Goal: Information Seeking & Learning: Learn about a topic

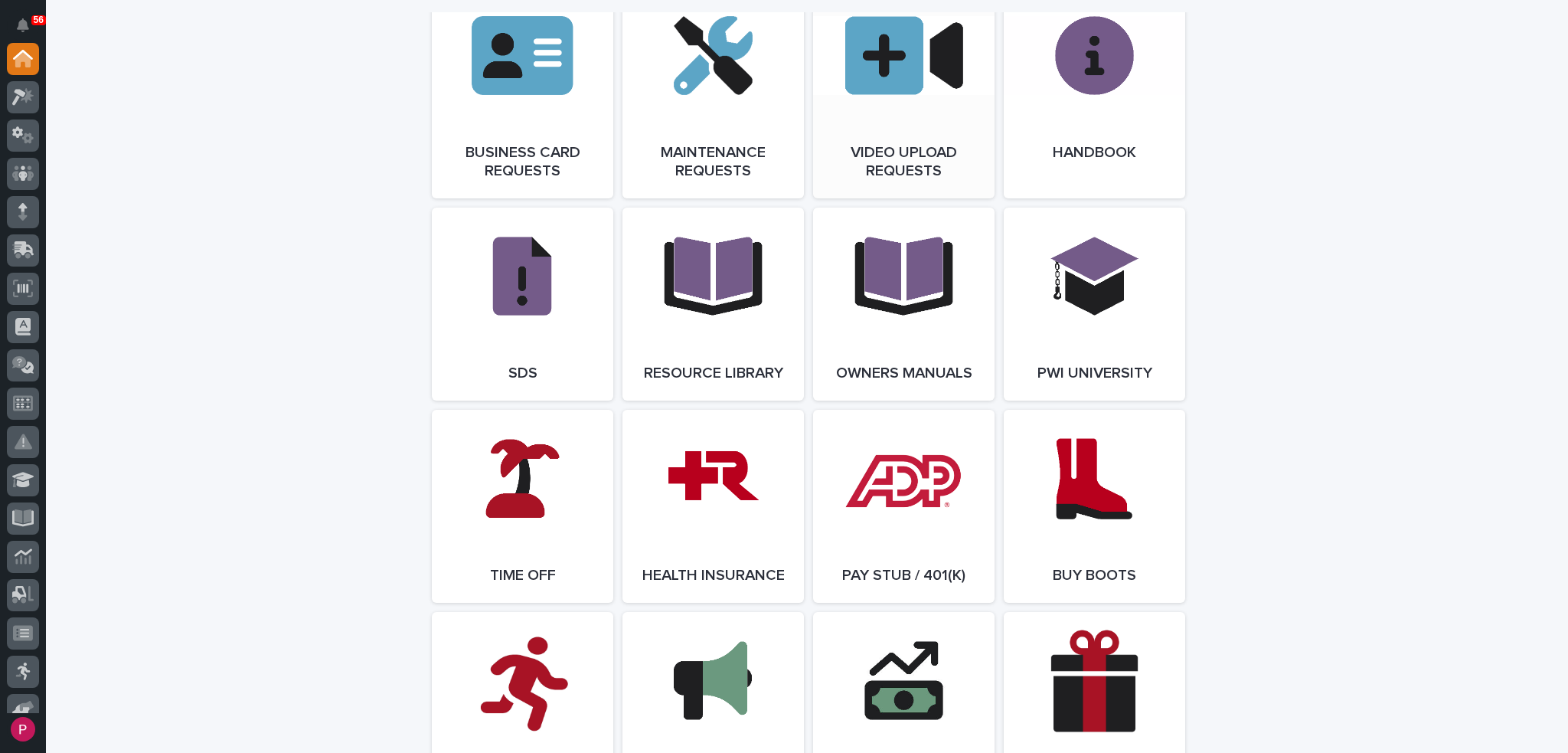
scroll to position [2452, 0]
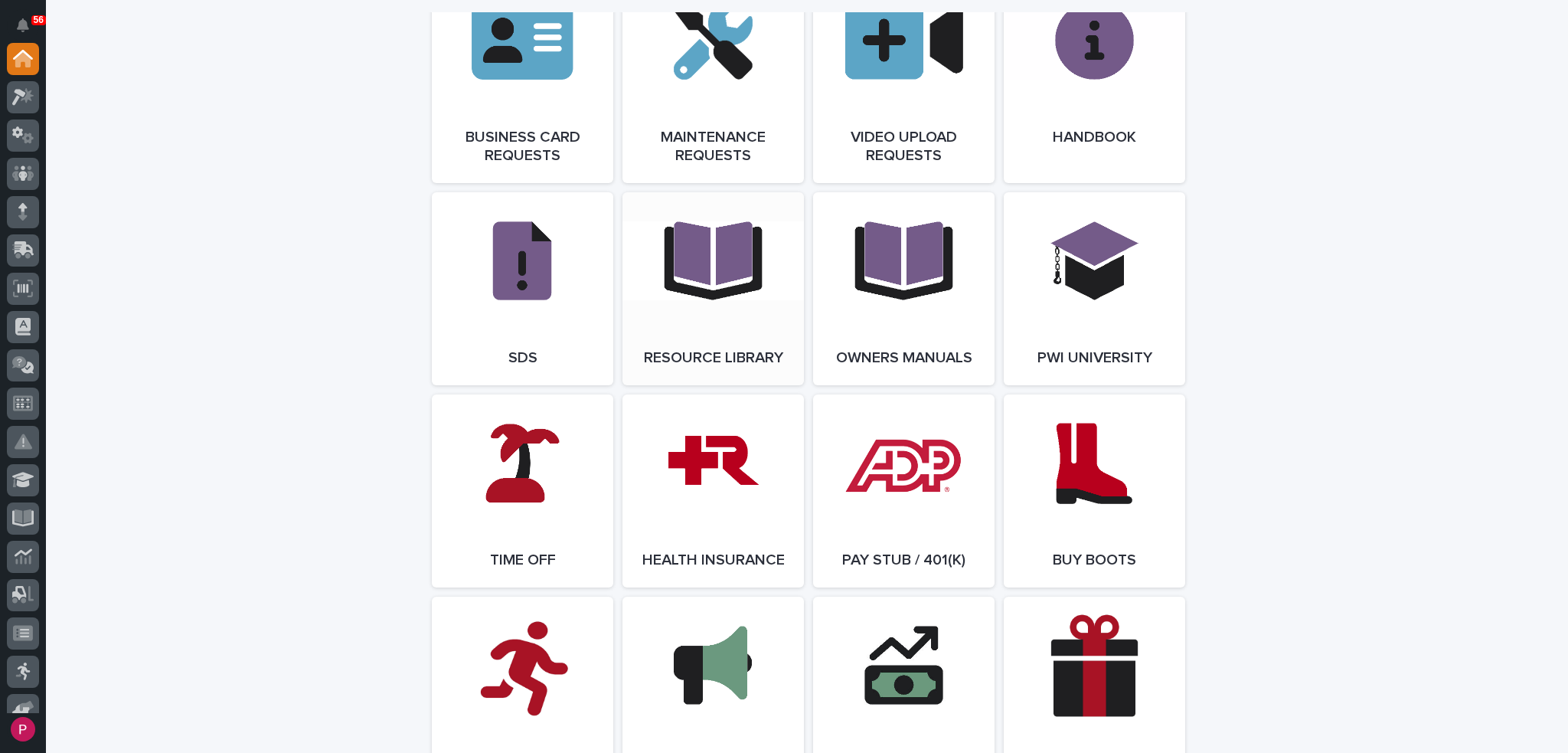
click at [706, 284] on link "Open Link" at bounding box center [713, 288] width 181 height 193
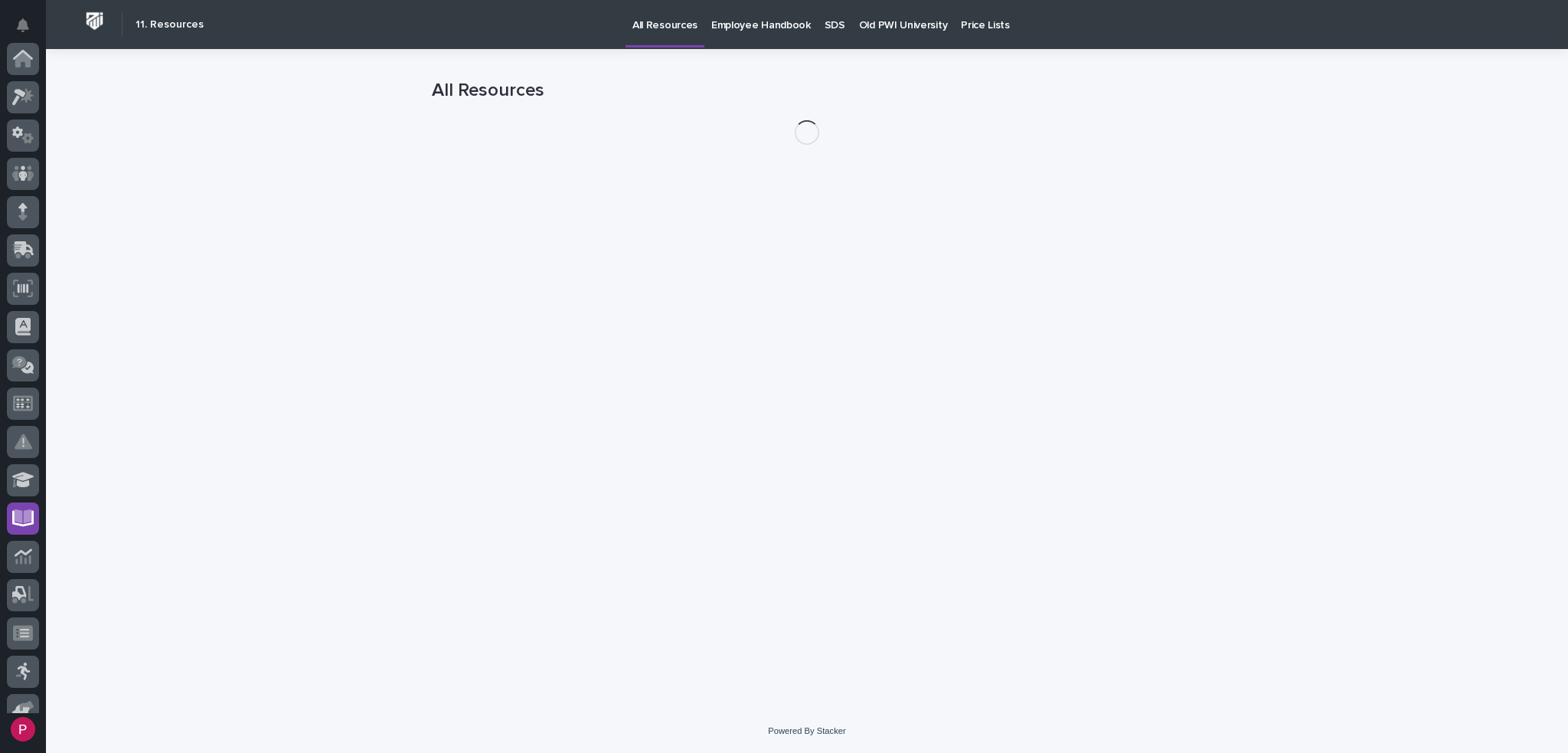
scroll to position [287, 0]
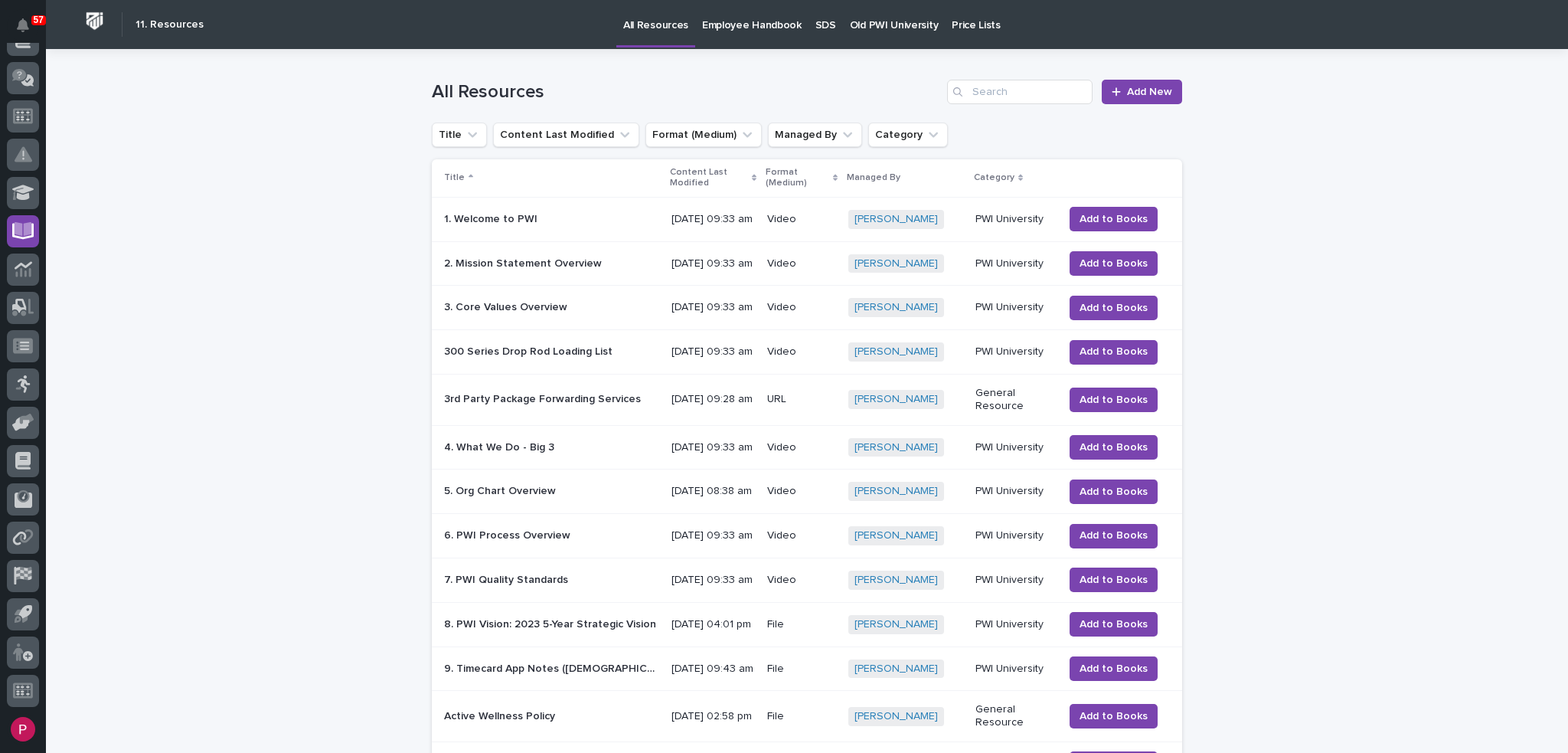
click at [878, 25] on p "Old PWI University" at bounding box center [894, 16] width 88 height 32
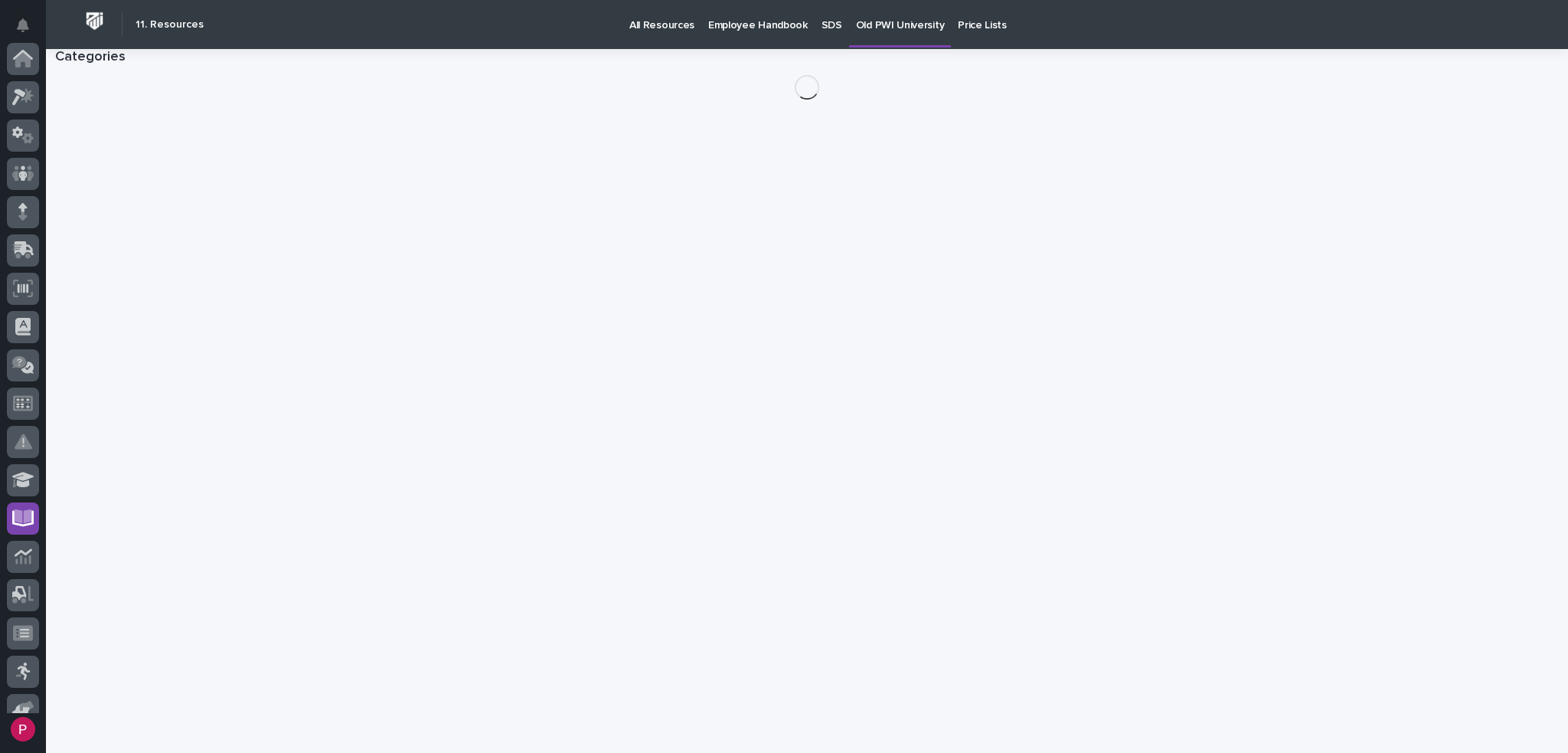
scroll to position [287, 0]
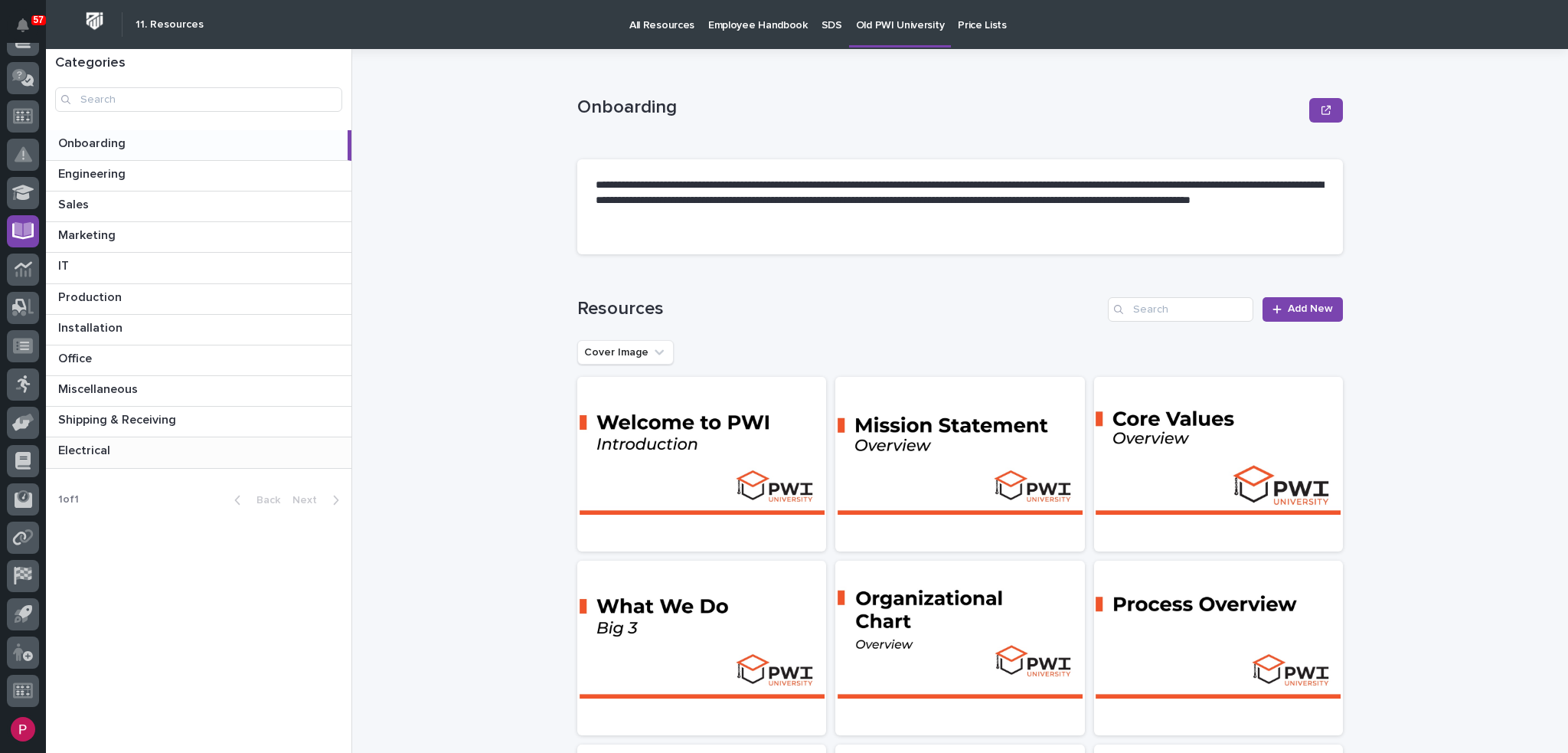
click at [140, 456] on p at bounding box center [202, 450] width 287 height 15
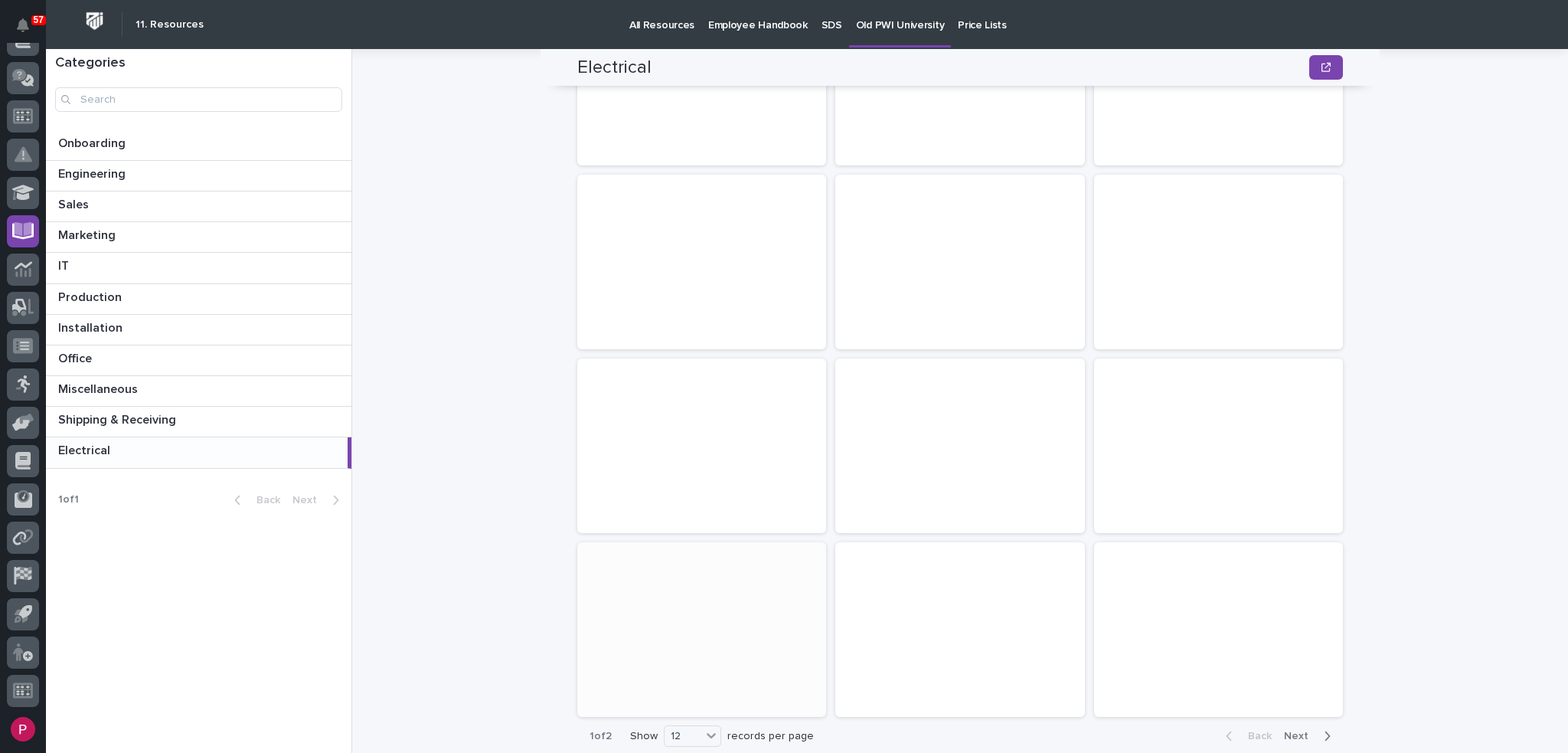
scroll to position [307, 0]
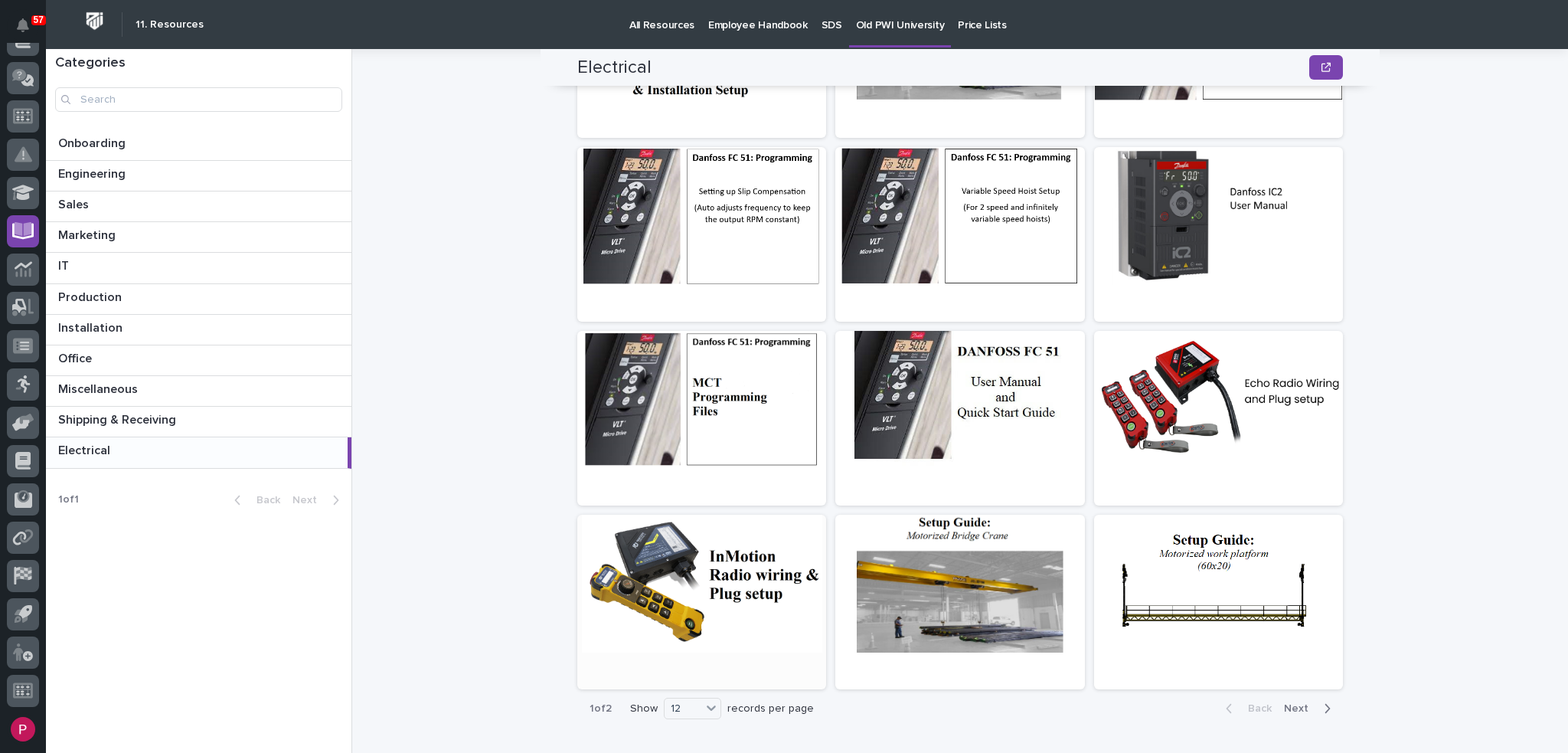
click at [714, 579] on div at bounding box center [702, 584] width 249 height 138
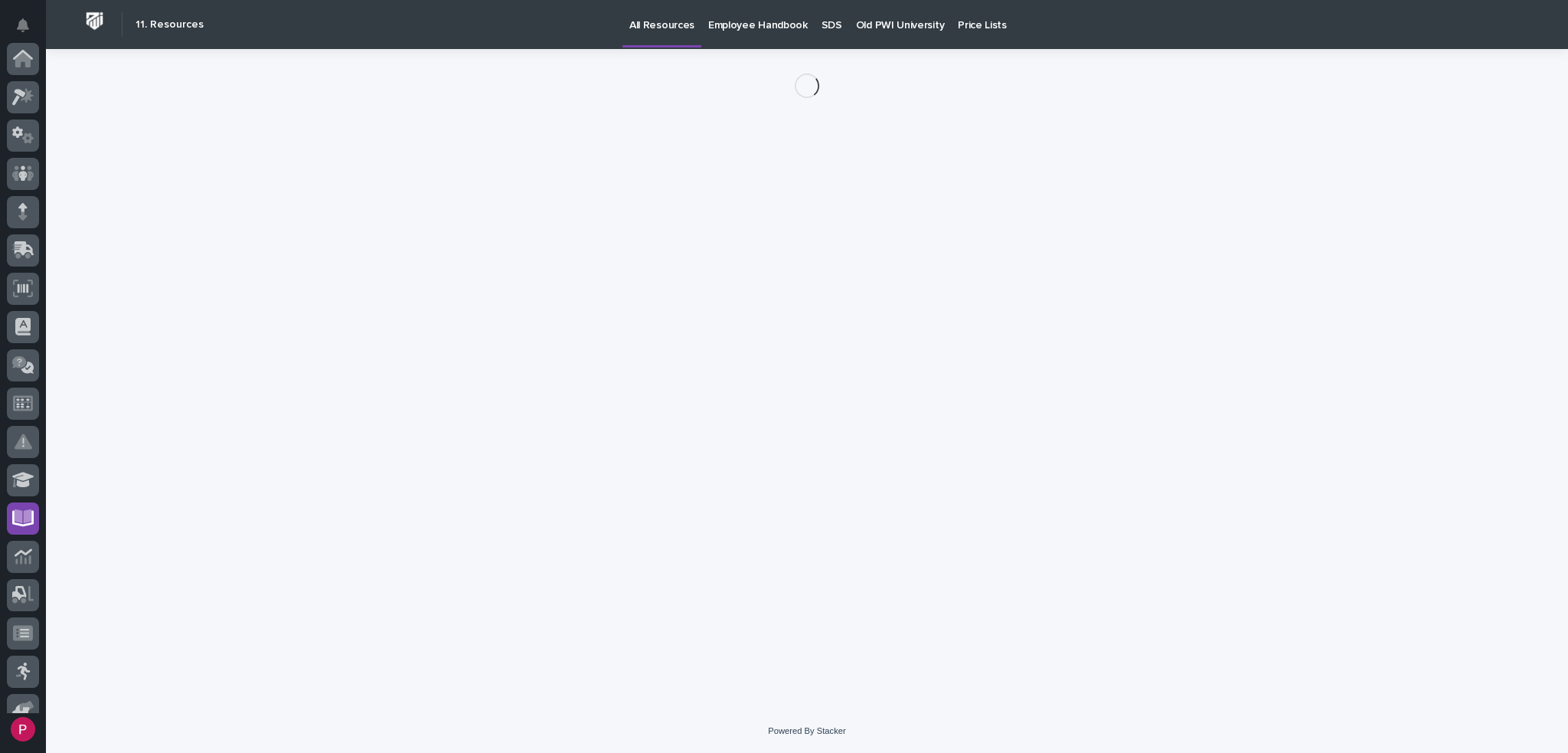
scroll to position [287, 0]
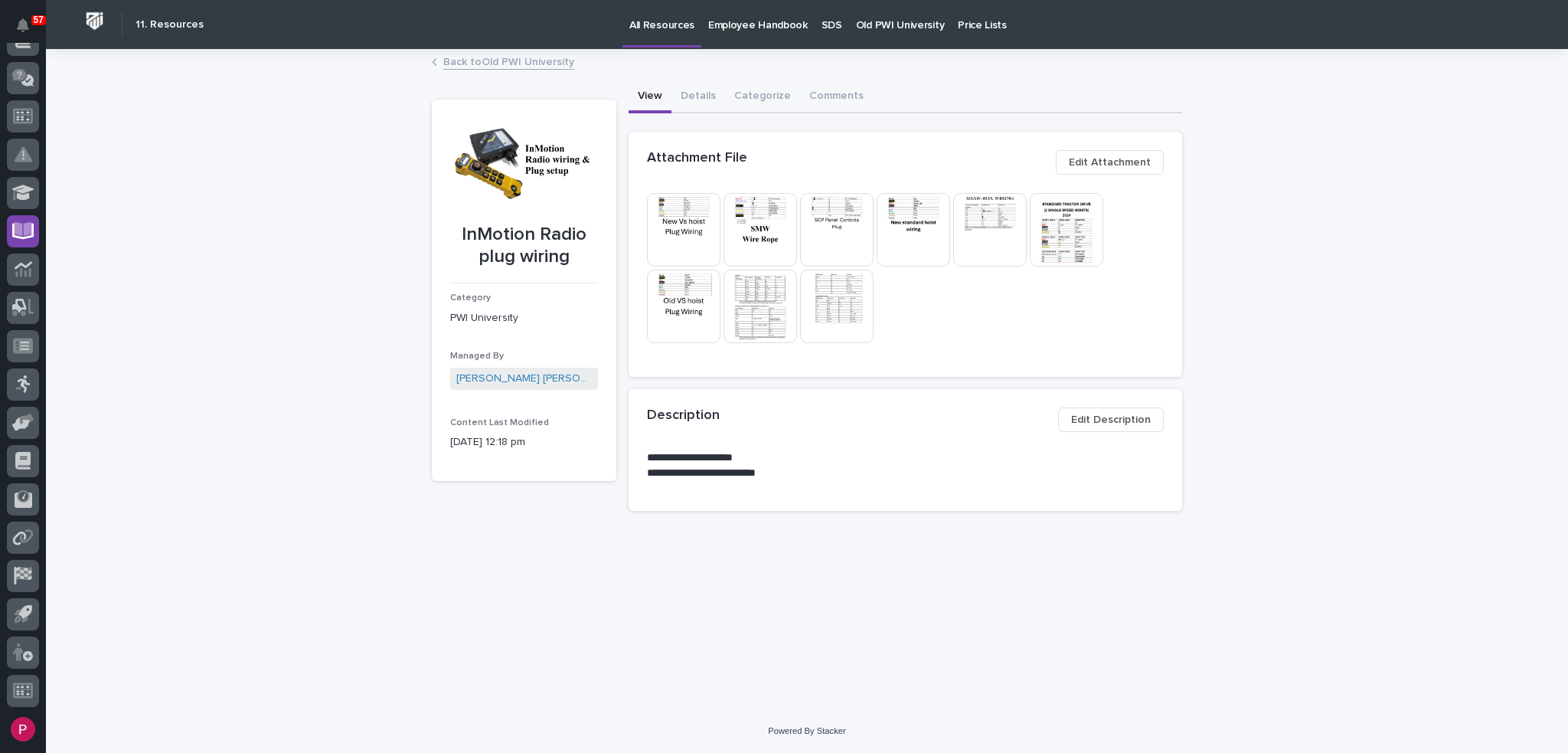
click at [830, 237] on img at bounding box center [837, 230] width 74 height 74
